Goal: Information Seeking & Learning: Learn about a topic

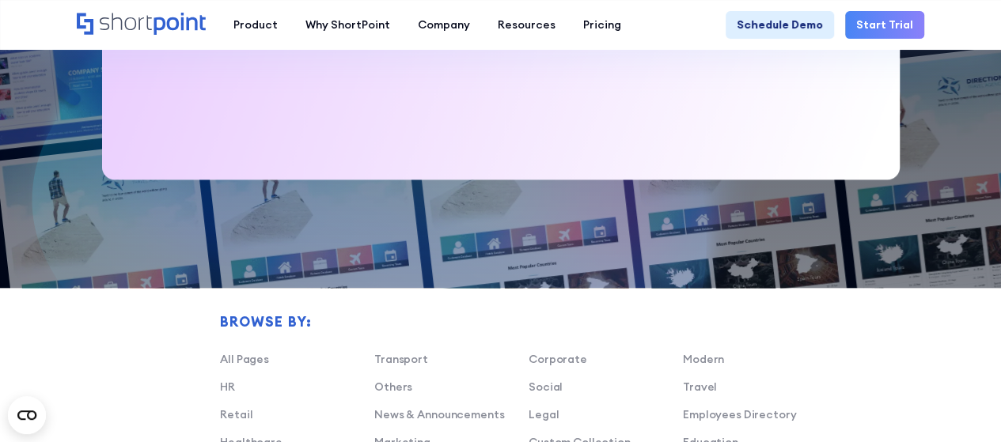
scroll to position [952, 0]
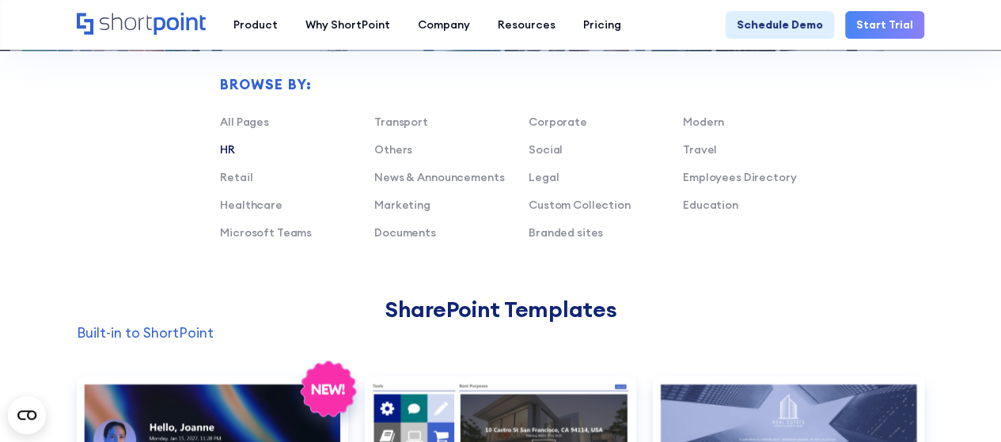
click at [229, 145] on link "HR" at bounding box center [227, 149] width 15 height 14
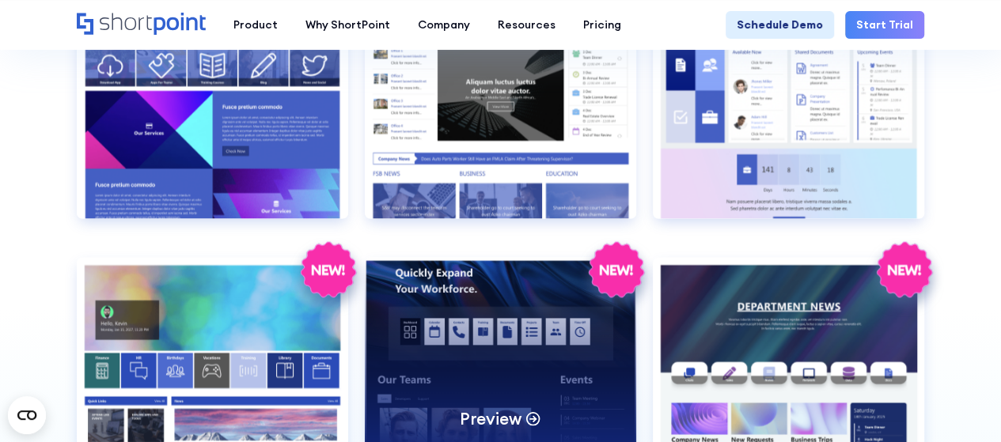
scroll to position [1427, 0]
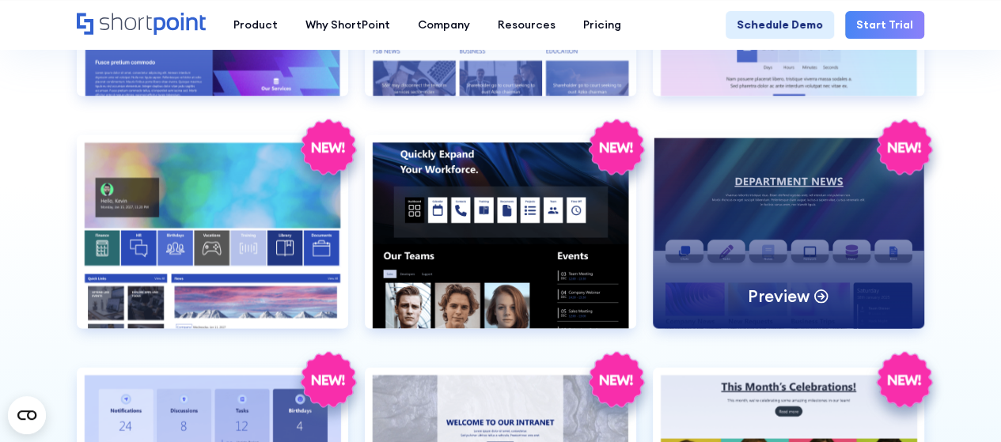
click at [731, 268] on div "Preview" at bounding box center [788, 232] width 271 height 194
click at [788, 292] on p "Preview" at bounding box center [779, 295] width 62 height 21
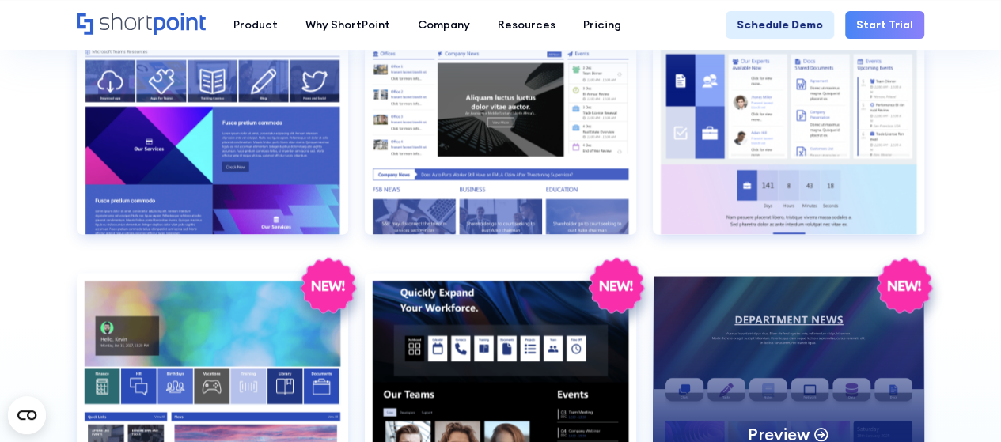
scroll to position [1569, 0]
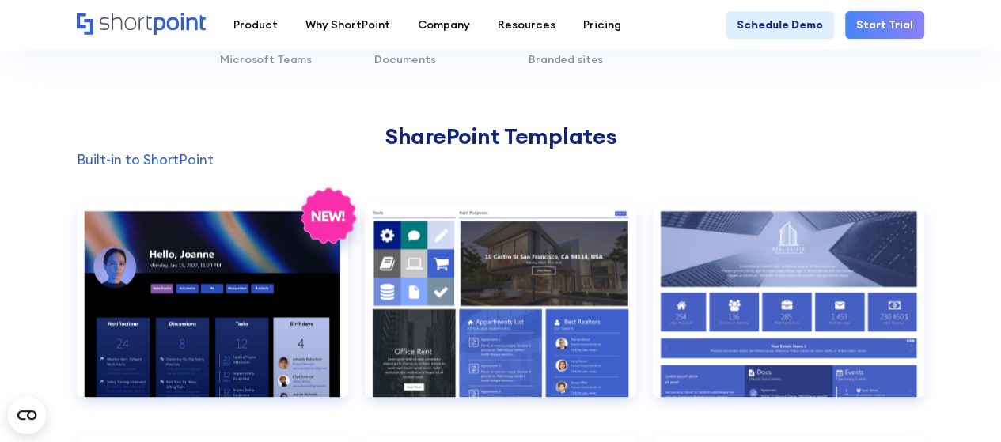
scroll to position [871, 0]
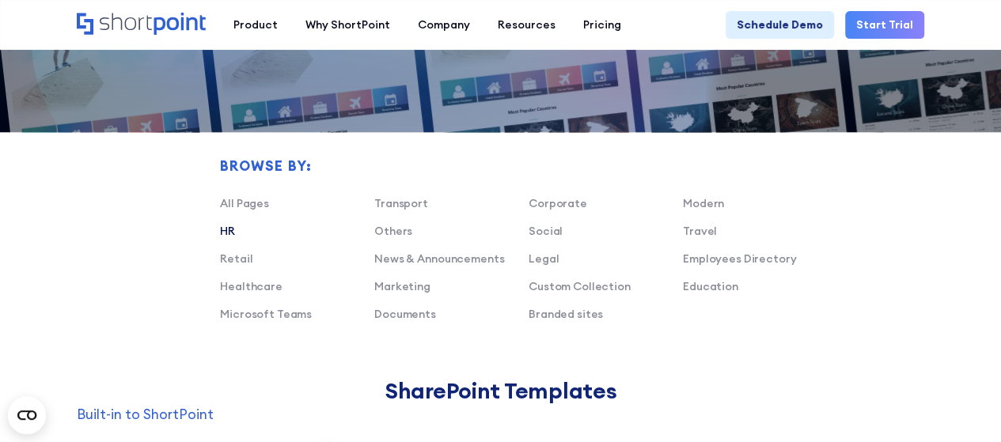
click at [227, 227] on link "HR" at bounding box center [227, 231] width 15 height 14
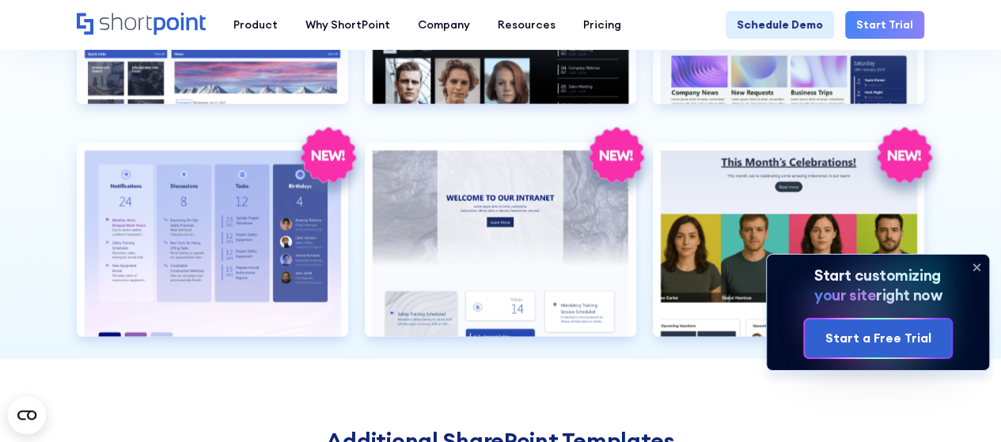
scroll to position [1662, 0]
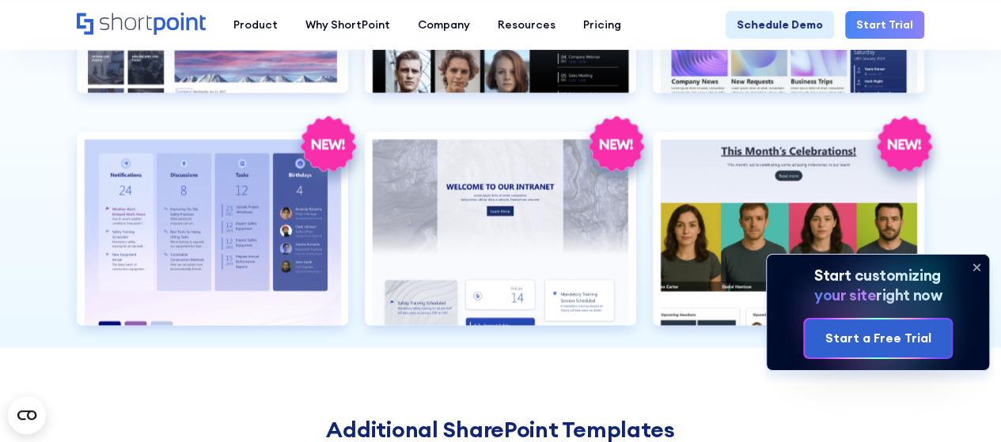
click at [970, 270] on icon at bounding box center [976, 267] width 25 height 25
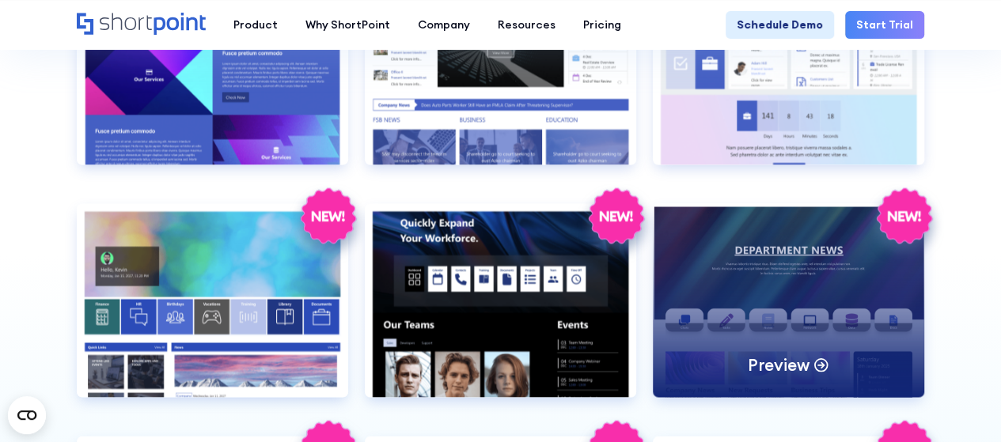
scroll to position [1345, 0]
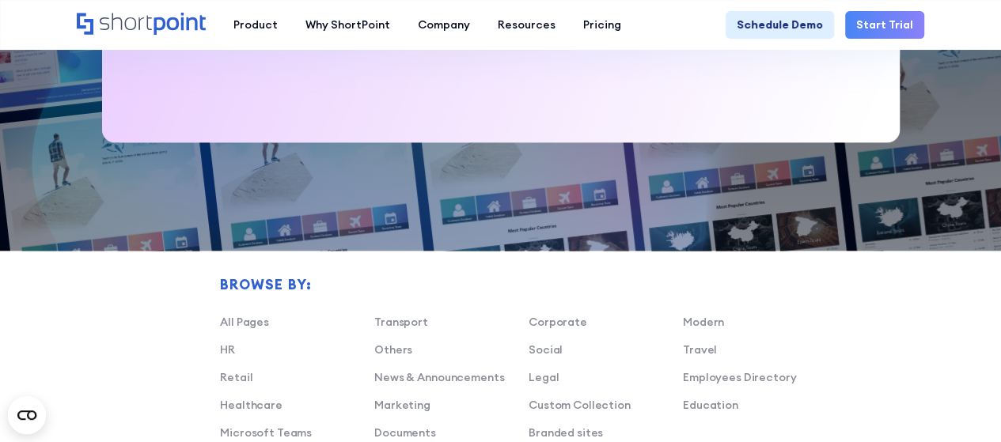
scroll to position [871, 0]
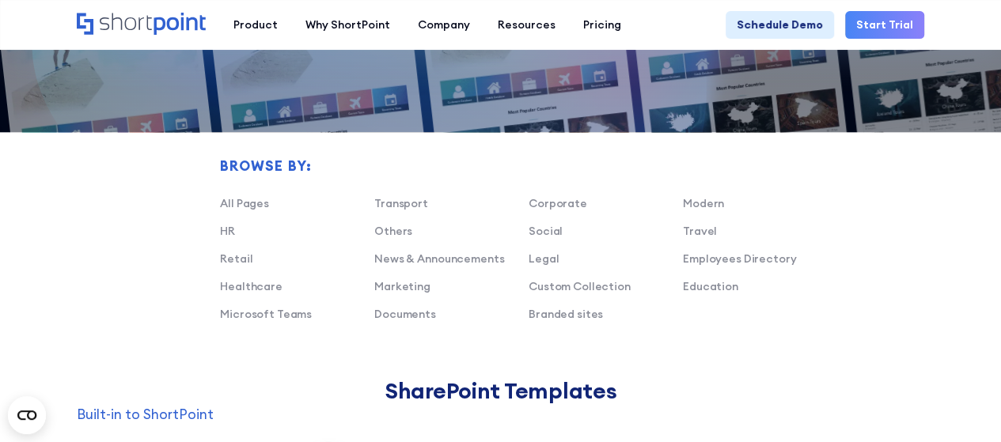
click at [239, 237] on div "HR" at bounding box center [297, 231] width 154 height 17
click at [229, 230] on link "HR" at bounding box center [227, 231] width 15 height 14
click at [224, 233] on link "HR" at bounding box center [227, 231] width 15 height 14
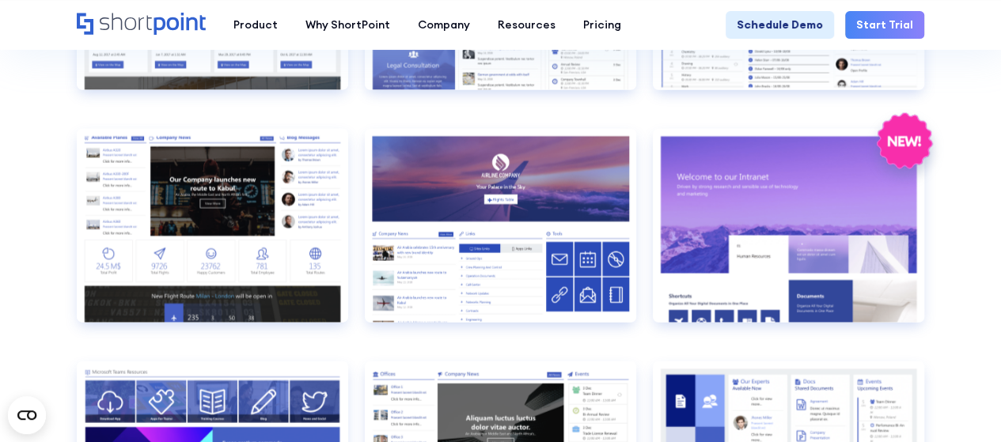
scroll to position [1978, 0]
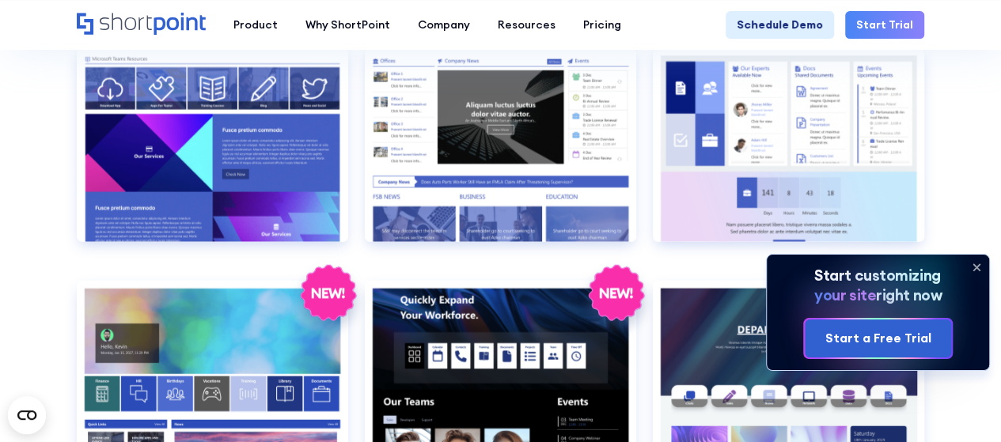
click at [975, 259] on icon at bounding box center [976, 267] width 25 height 25
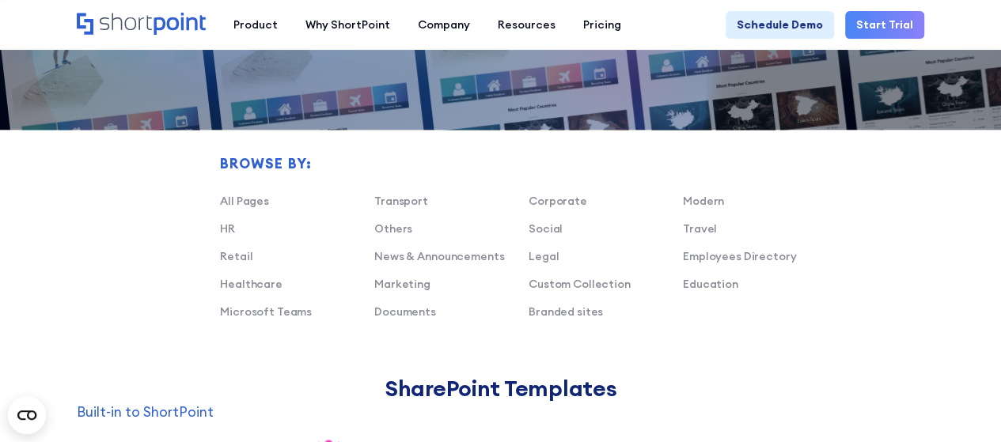
scroll to position [791, 0]
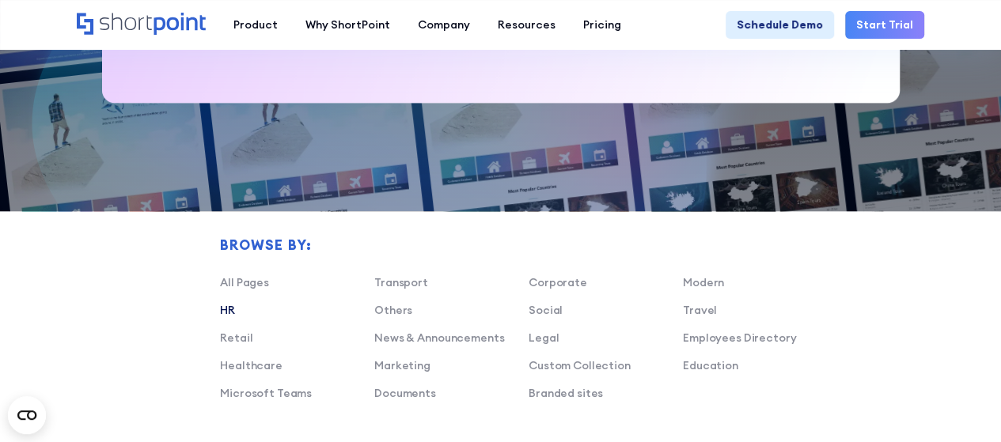
click at [232, 313] on link "HR" at bounding box center [227, 310] width 15 height 14
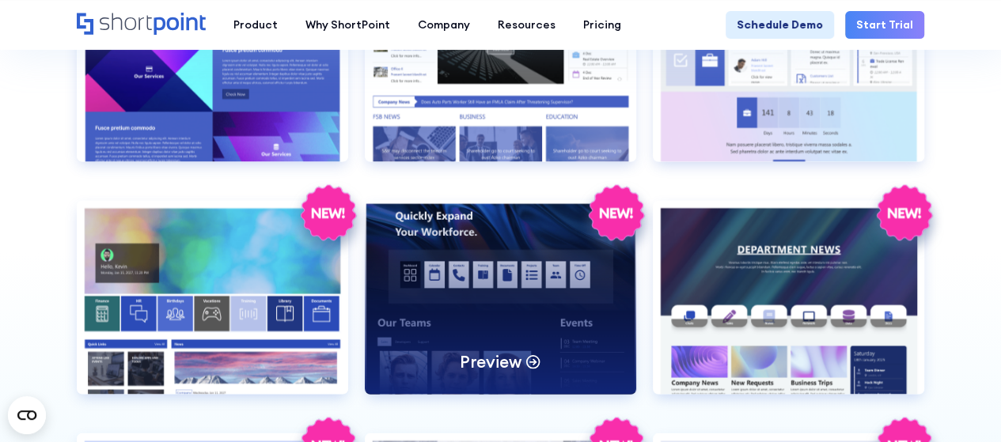
scroll to position [1266, 0]
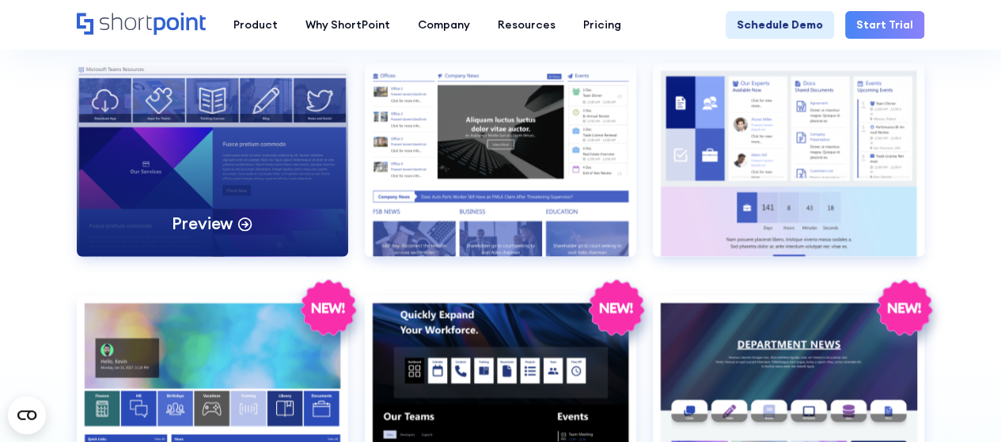
click at [233, 218] on div "Preview" at bounding box center [213, 223] width 82 height 21
